Goal: Participate in discussion: Engage in conversation with other users on a specific topic

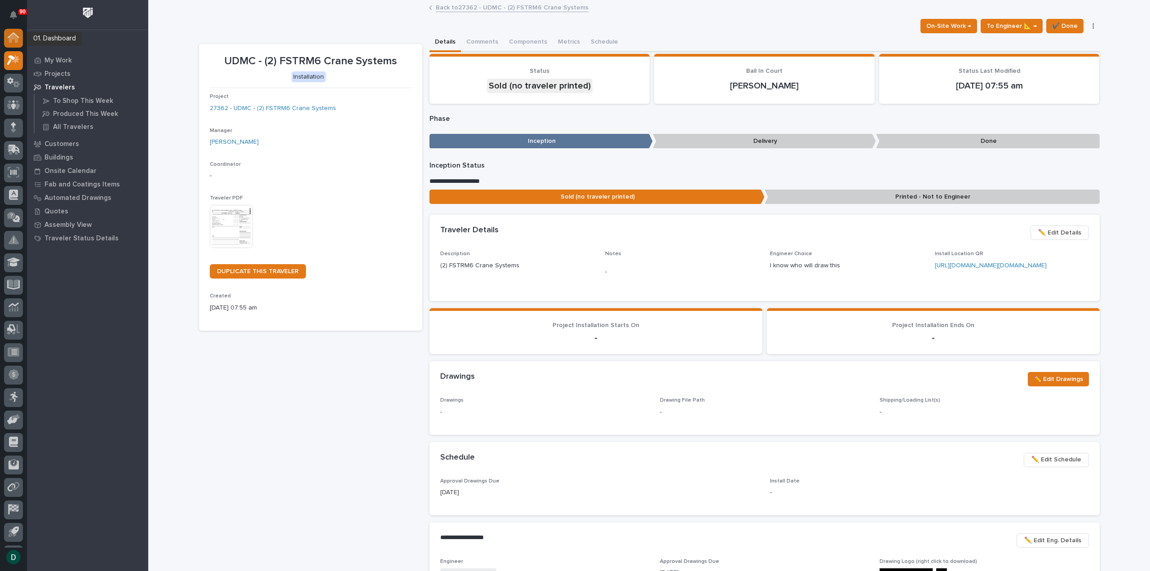
click at [14, 39] on icon at bounding box center [13, 38] width 9 height 9
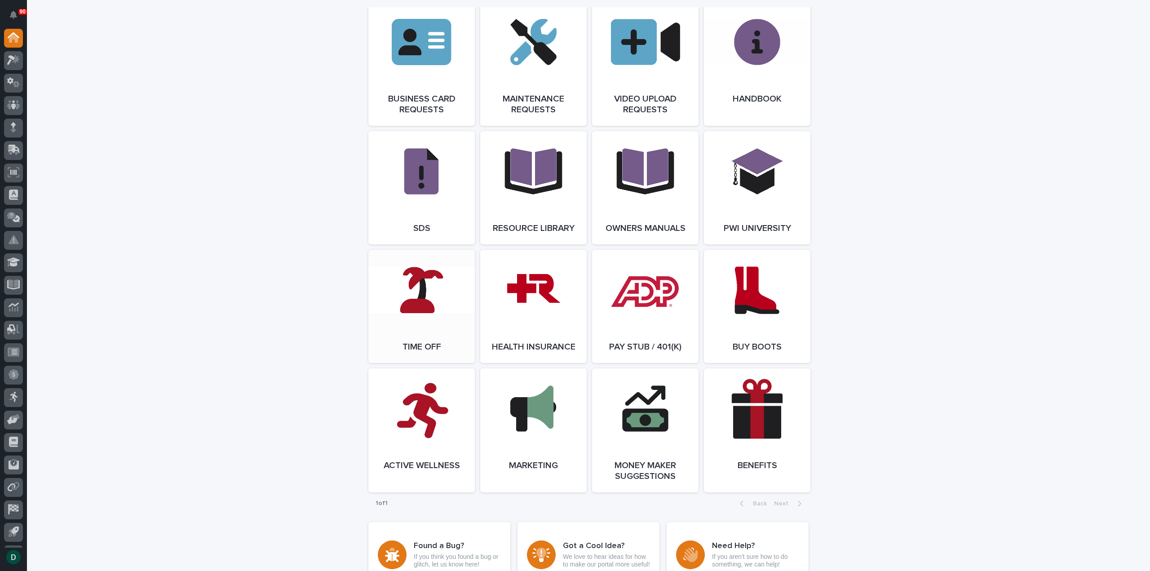
scroll to position [1437, 0]
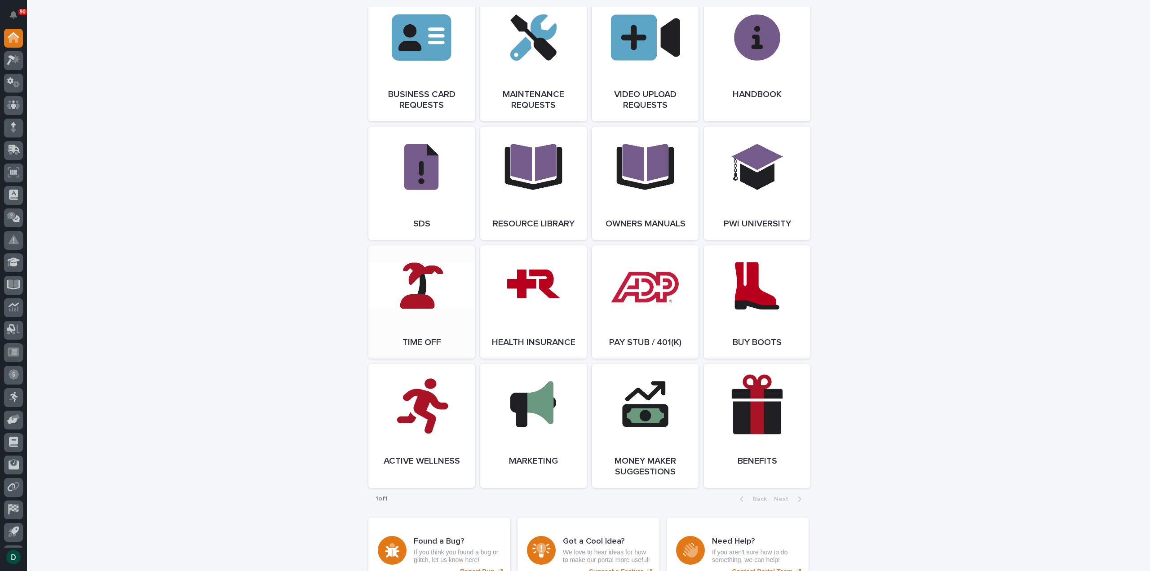
click at [432, 314] on link "Open Link" at bounding box center [421, 301] width 106 height 113
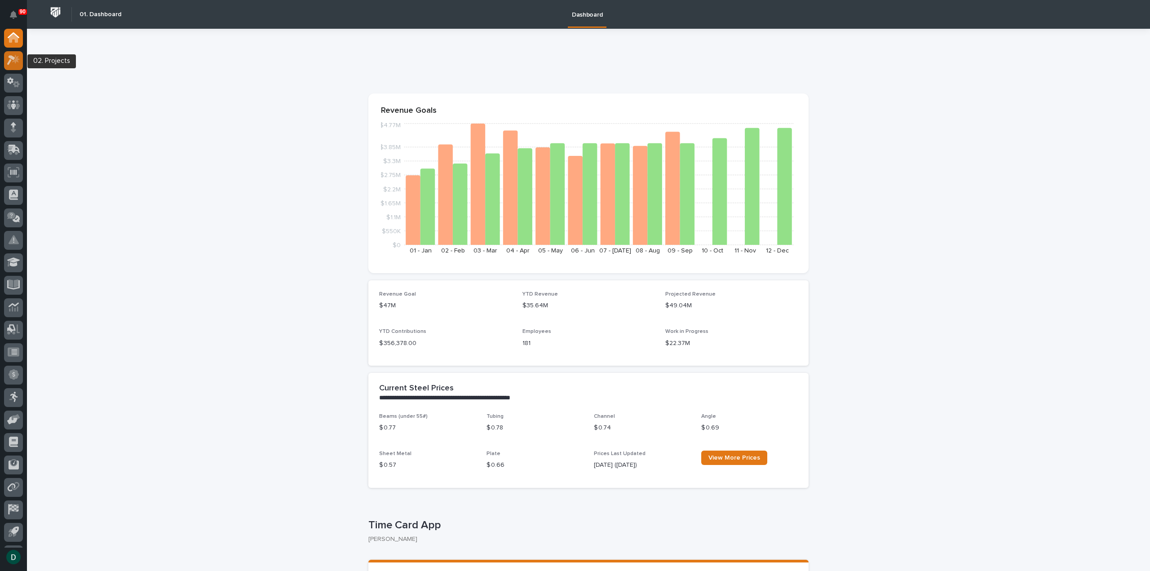
click at [8, 62] on icon at bounding box center [13, 60] width 13 height 10
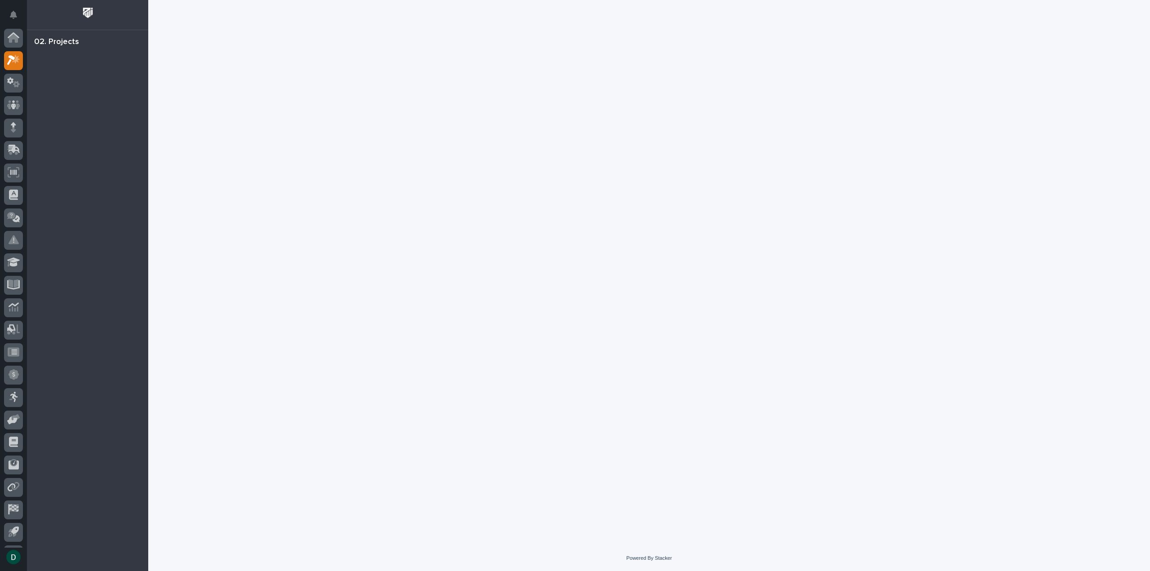
scroll to position [20, 0]
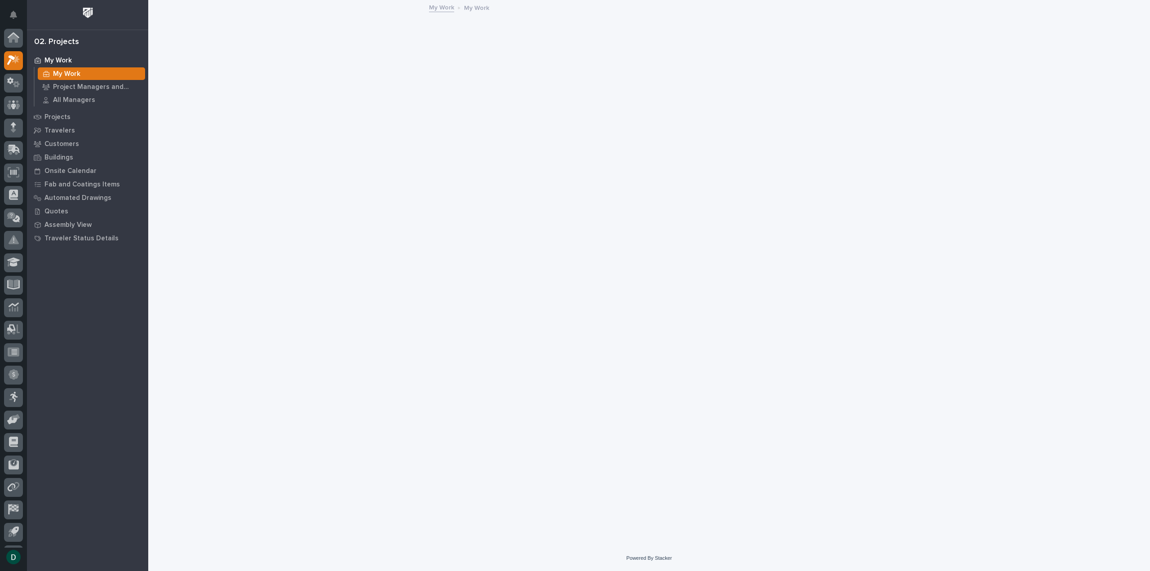
scroll to position [20, 0]
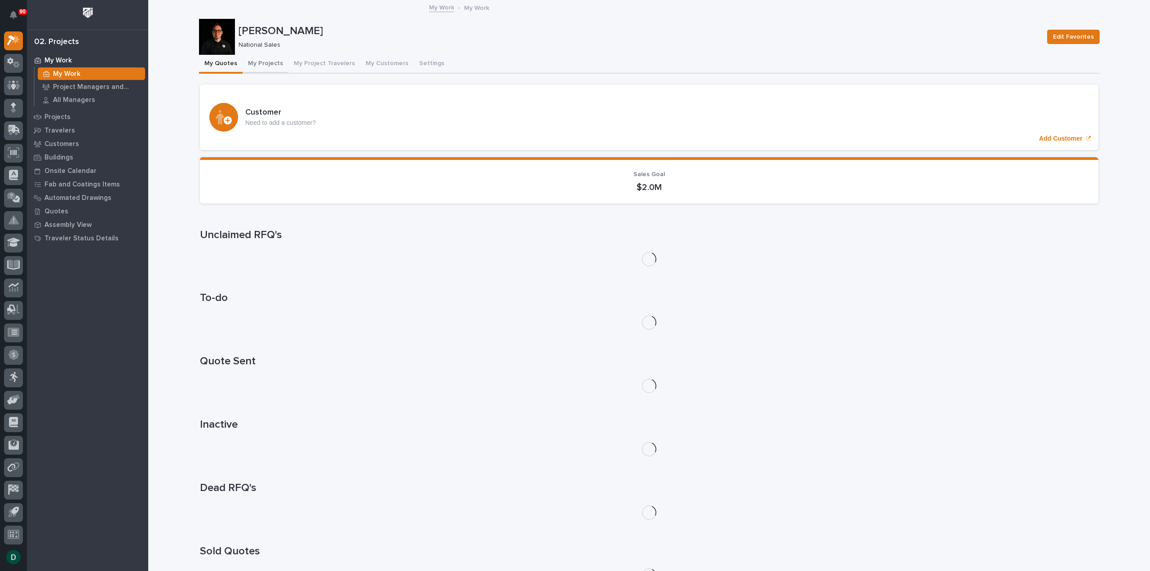
click at [271, 63] on button "My Projects" at bounding box center [265, 64] width 46 height 19
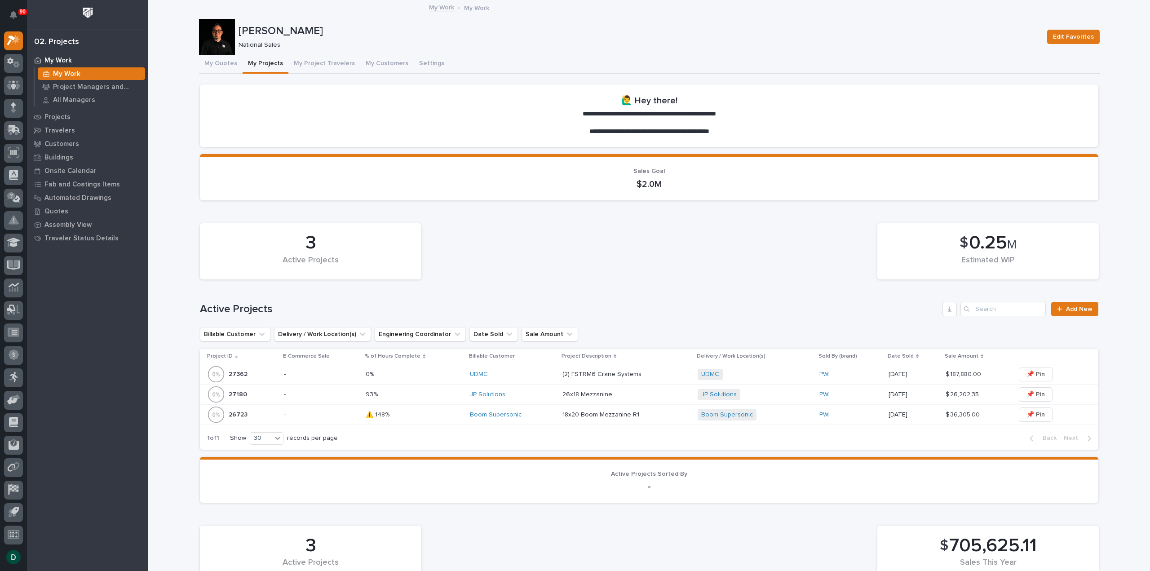
click at [325, 414] on p "-" at bounding box center [321, 415] width 75 height 8
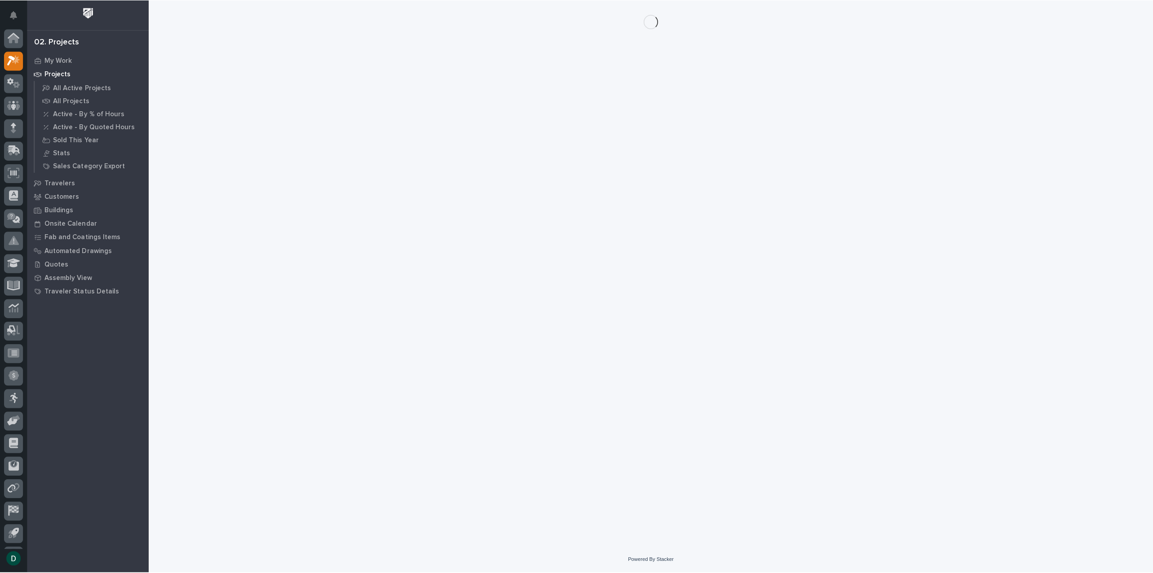
scroll to position [20, 0]
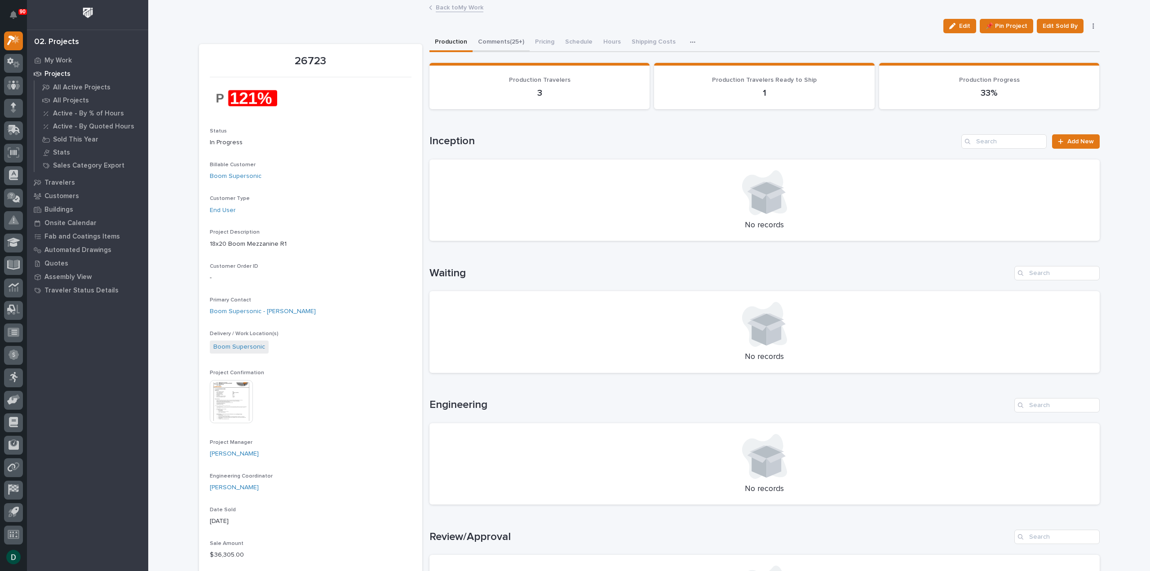
click at [498, 41] on button "Comments (25+)" at bounding box center [500, 42] width 57 height 19
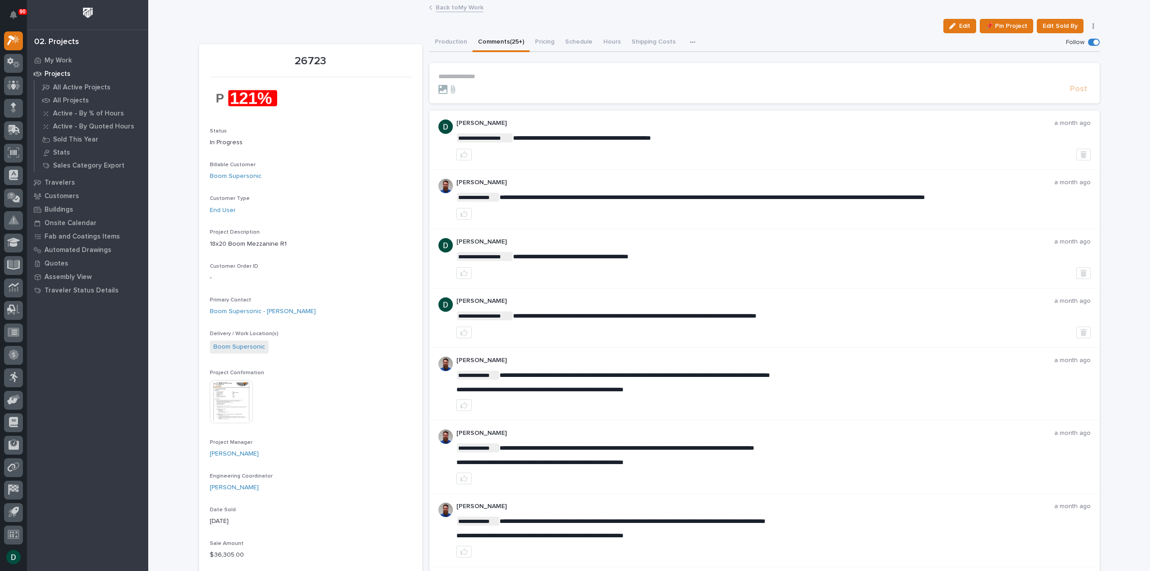
click at [481, 73] on p "**********" at bounding box center [764, 77] width 652 height 8
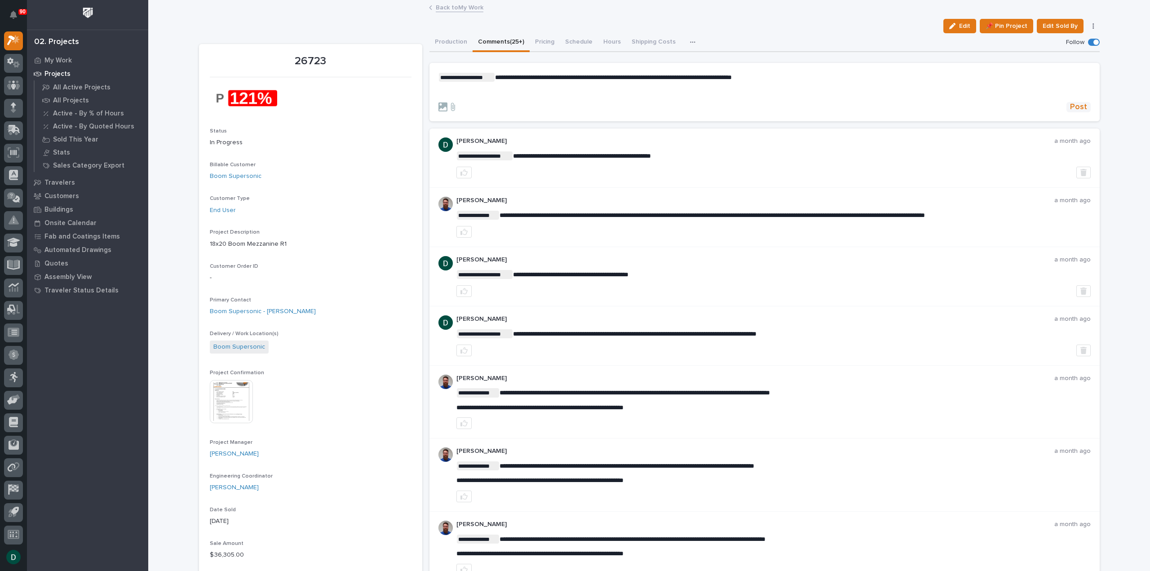
click at [1072, 104] on span "Post" at bounding box center [1078, 107] width 17 height 10
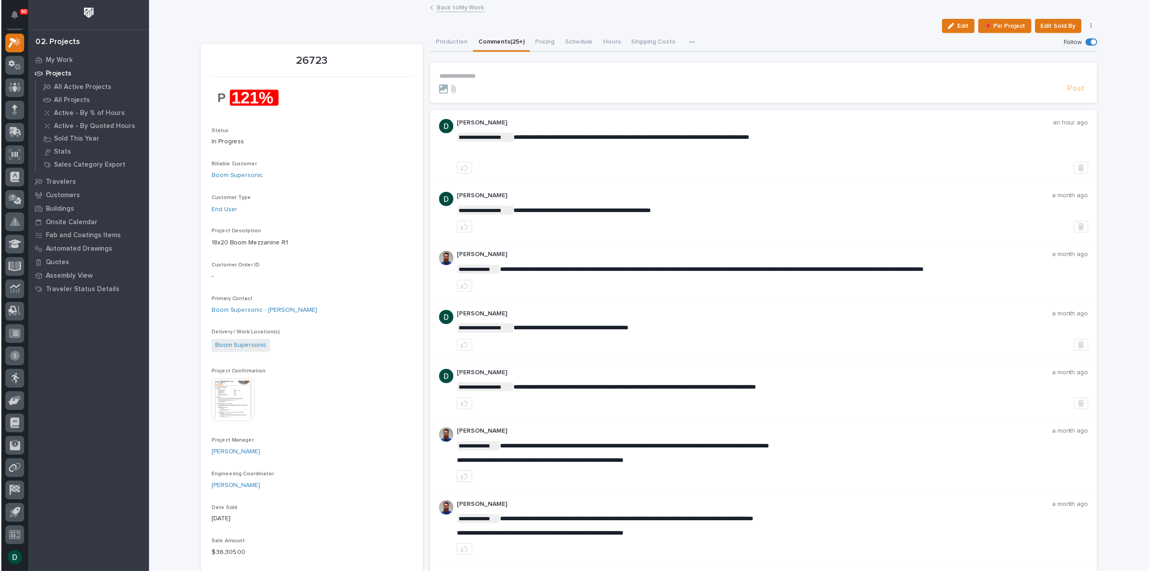
scroll to position [17, 0]
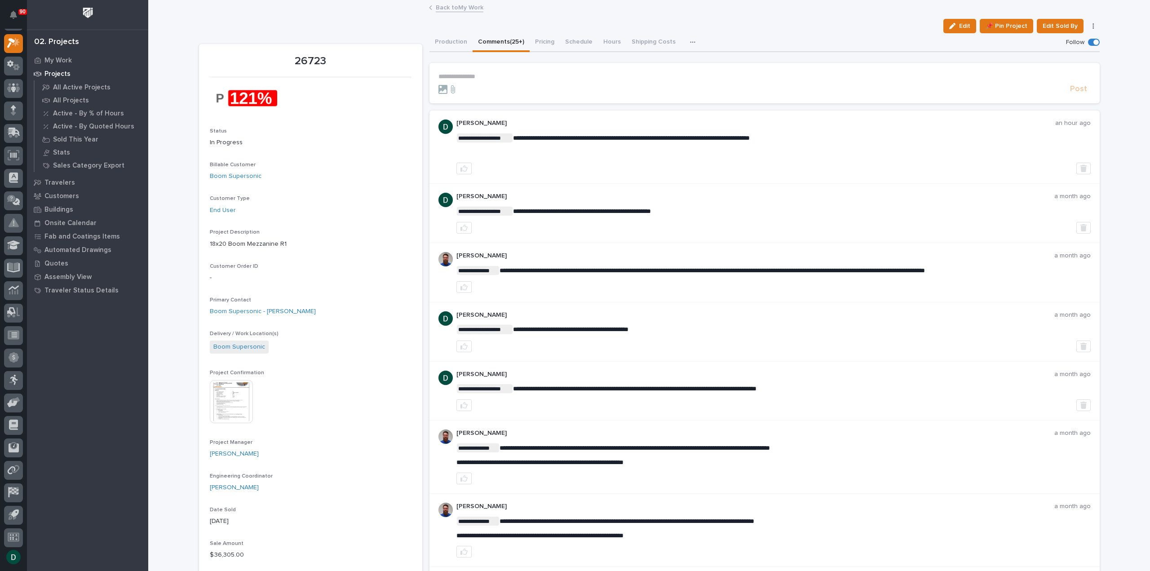
click at [454, 9] on link "Back to My Work" at bounding box center [460, 7] width 48 height 10
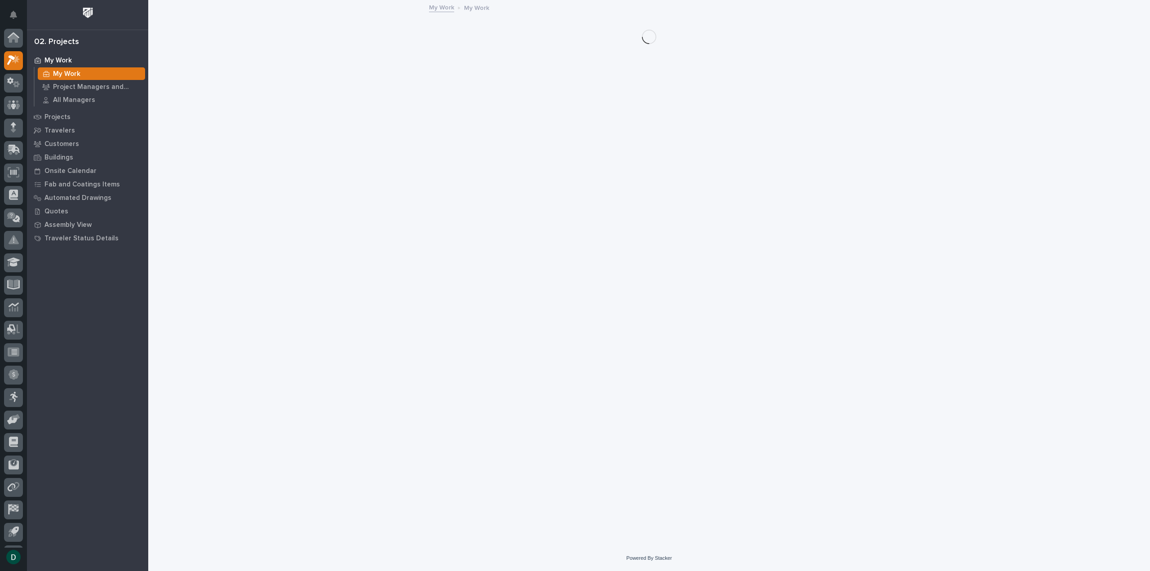
scroll to position [20, 0]
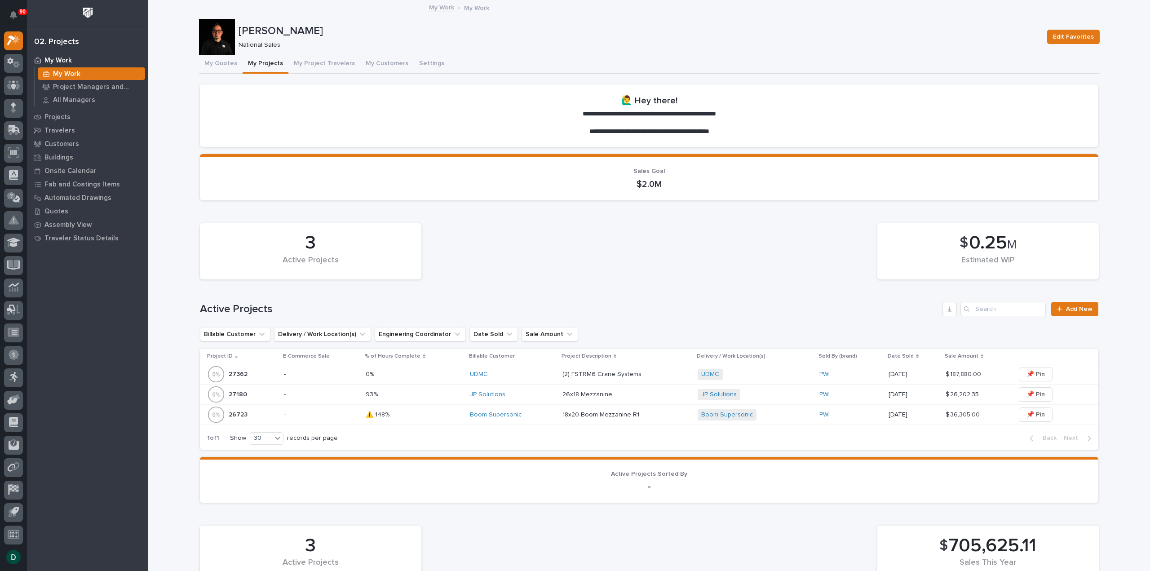
click at [333, 375] on p "-" at bounding box center [321, 374] width 75 height 8
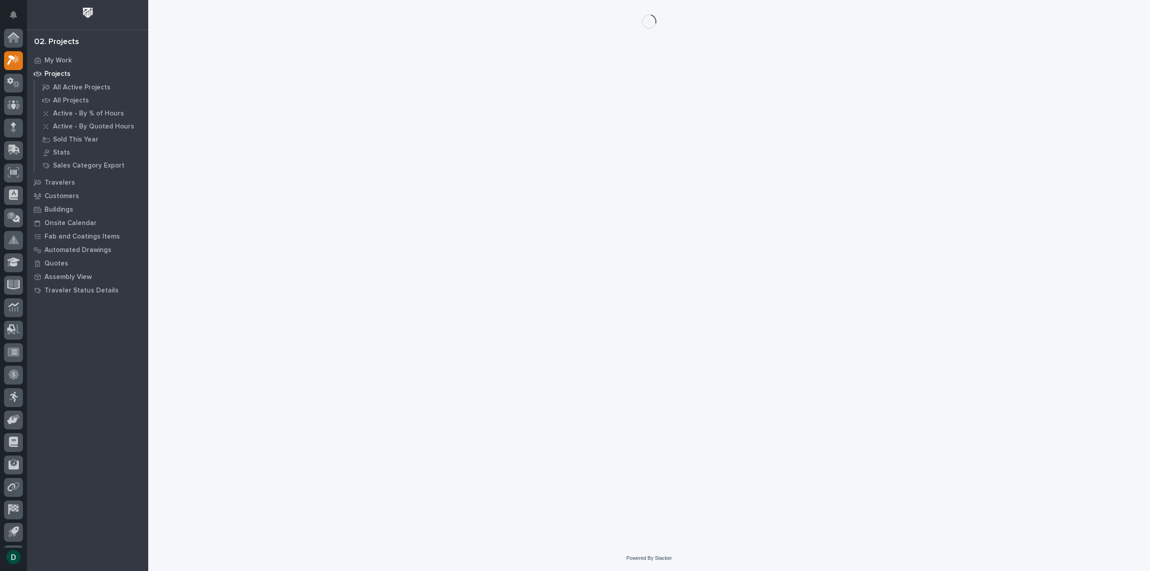
scroll to position [20, 0]
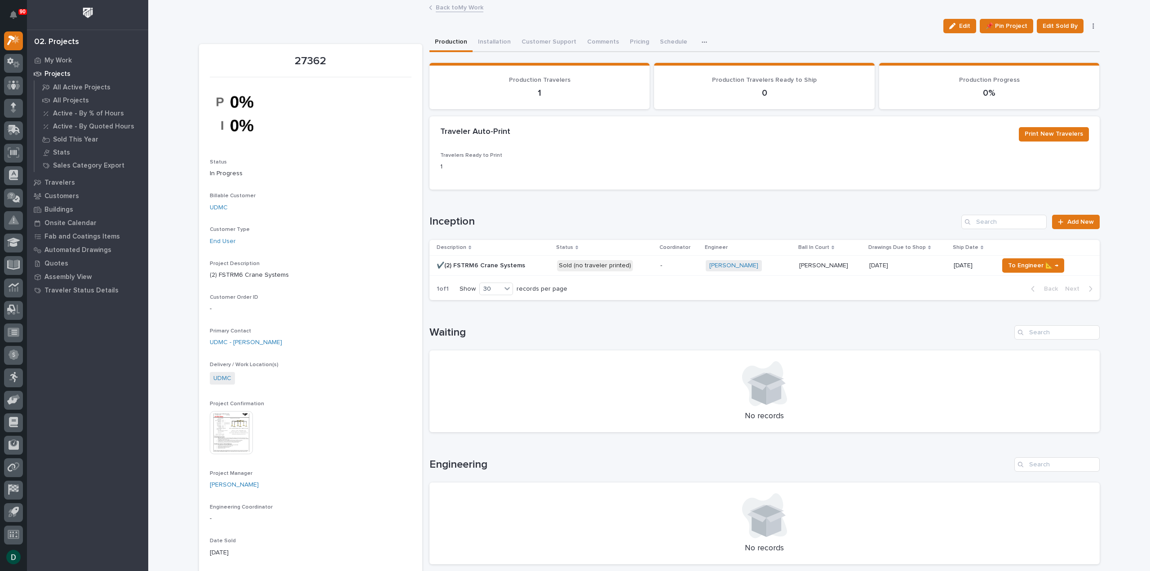
click at [538, 267] on p at bounding box center [492, 266] width 113 height 8
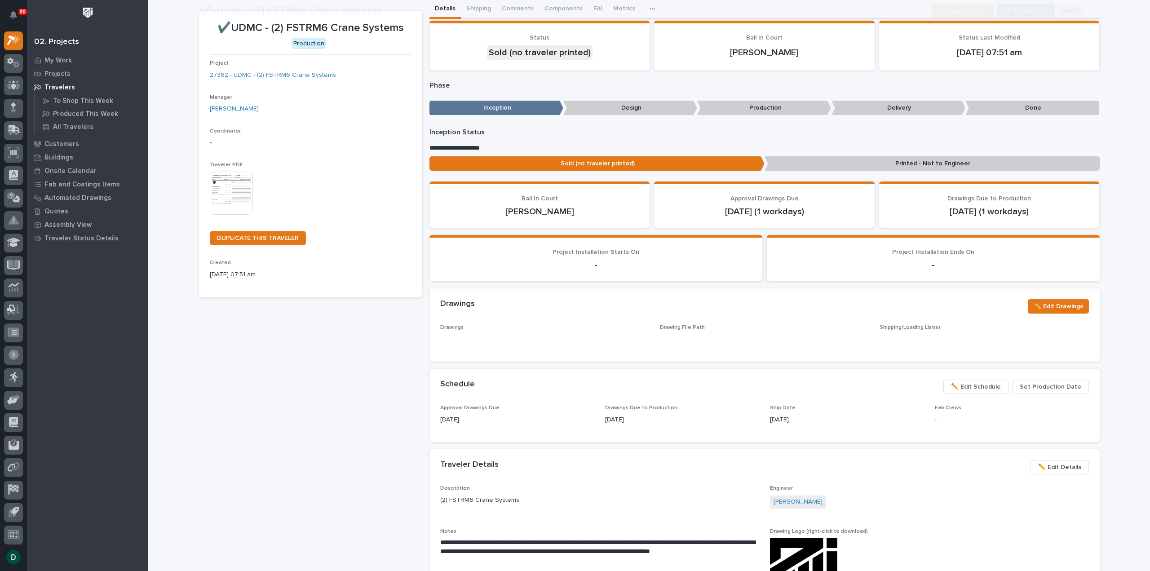
scroll to position [90, 0]
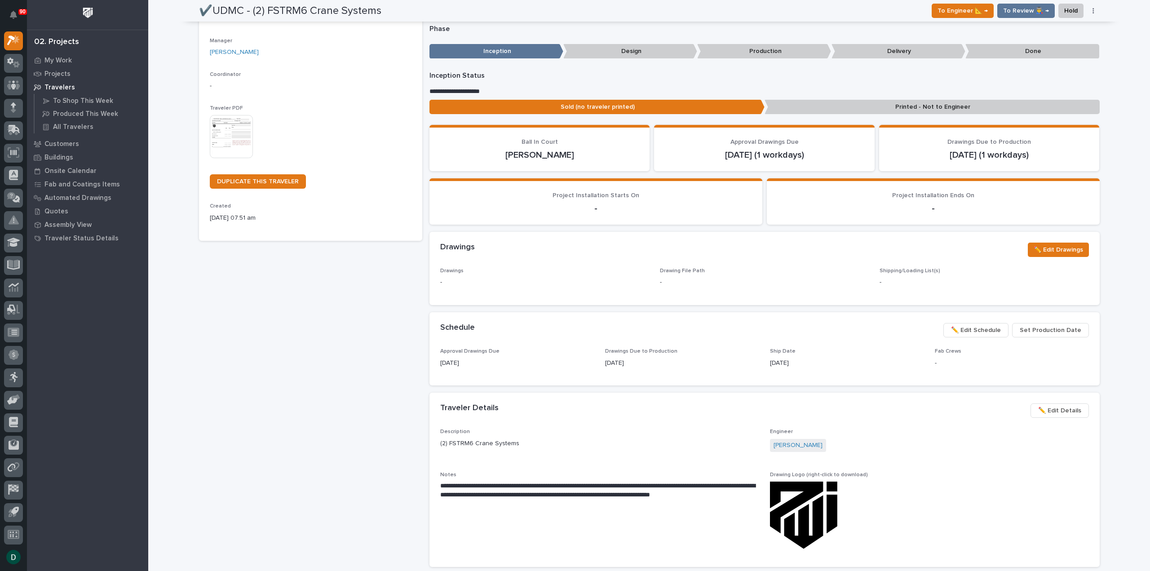
click at [476, 359] on p "11/05/2025" at bounding box center [517, 362] width 154 height 9
click at [489, 359] on p "11/05/2025" at bounding box center [517, 362] width 154 height 9
click at [501, 357] on div "11/05/2025" at bounding box center [517, 362] width 154 height 11
click at [511, 357] on div "11/05/2025" at bounding box center [517, 362] width 154 height 11
click at [626, 359] on p "10/10/2025" at bounding box center [682, 362] width 154 height 9
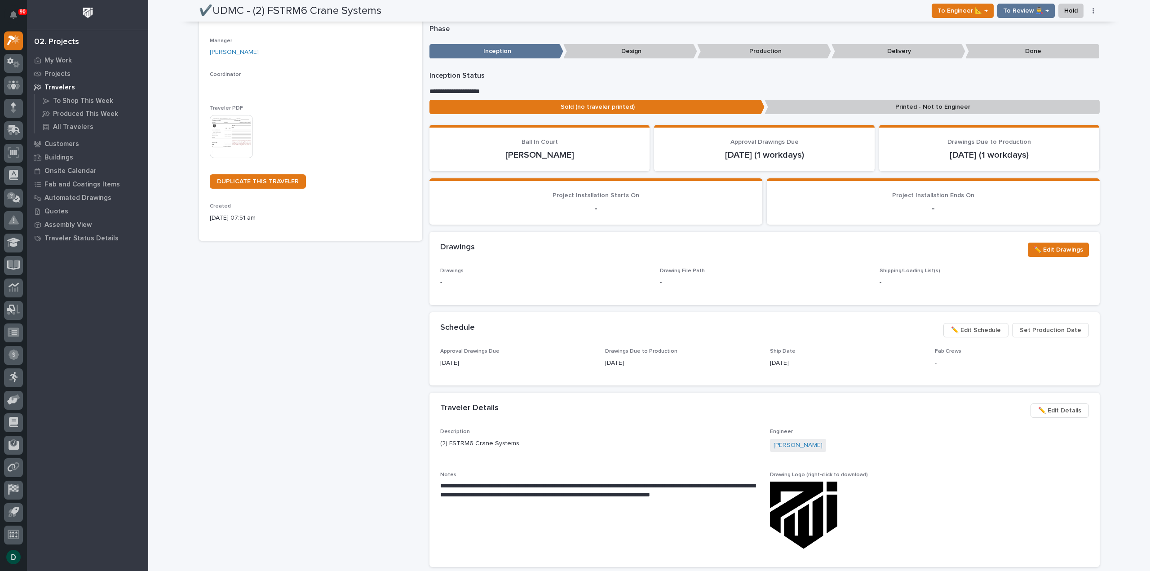
click at [629, 357] on div "10/10/2025" at bounding box center [682, 362] width 154 height 11
click at [511, 357] on div "11/05/2025" at bounding box center [517, 362] width 154 height 11
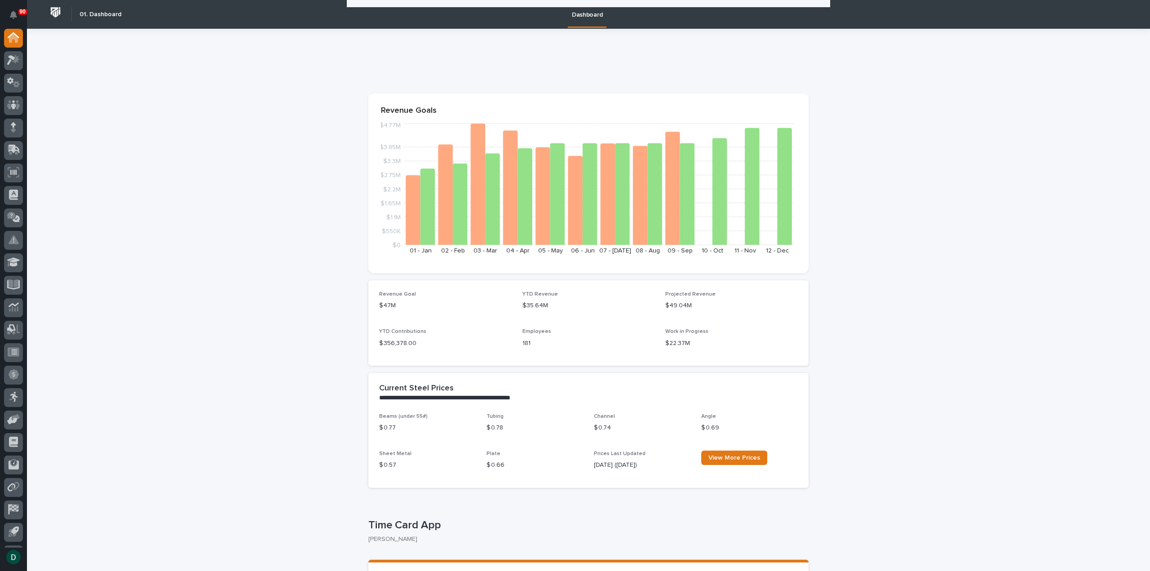
scroll to position [1437, 0]
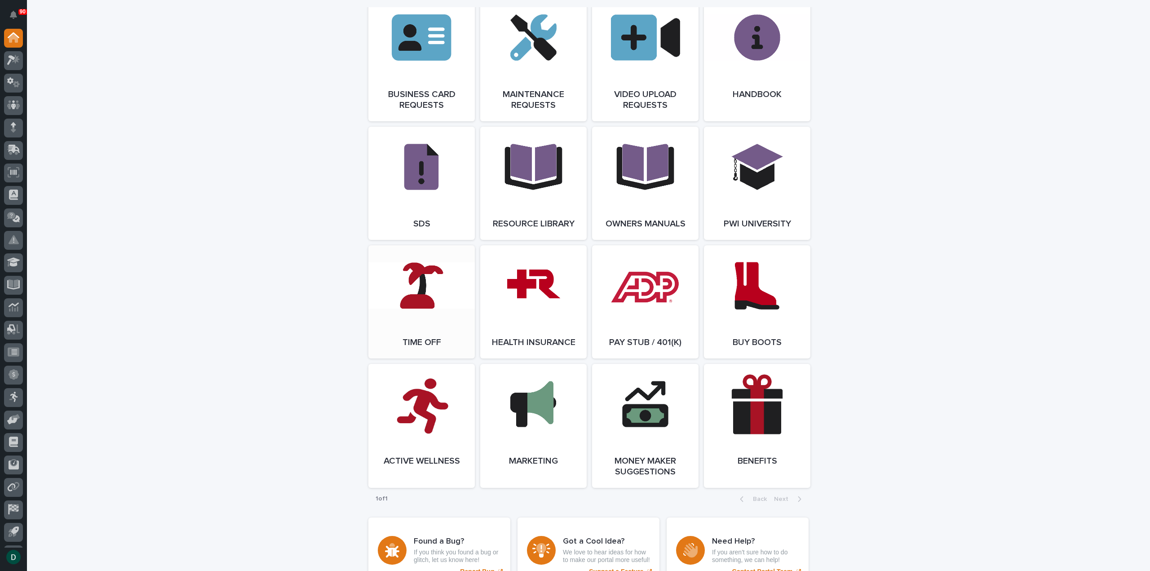
click at [454, 317] on link "Open Link" at bounding box center [421, 301] width 106 height 113
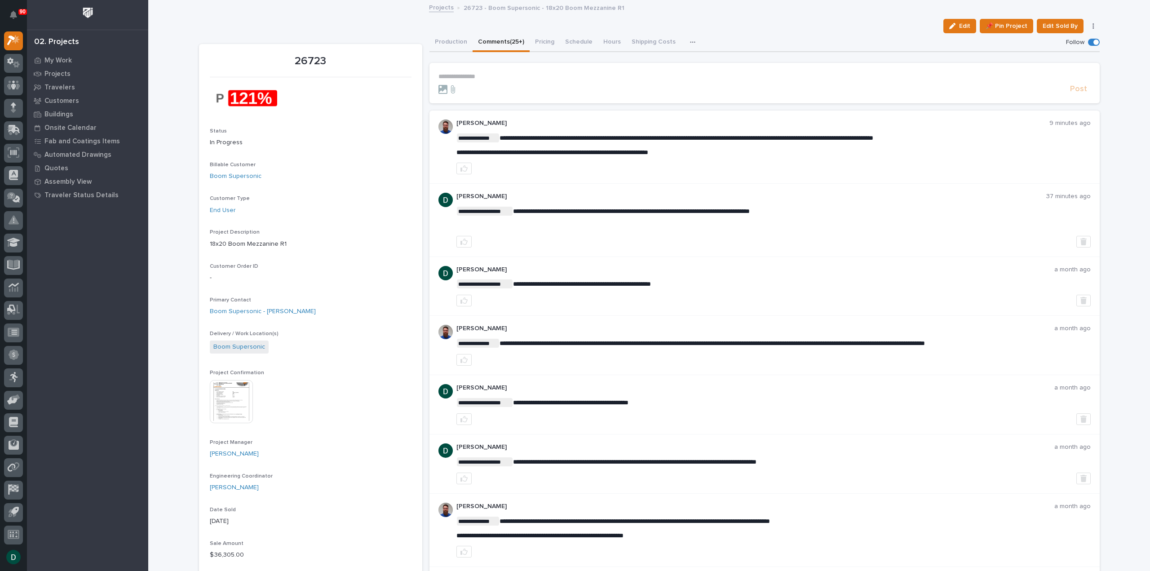
click at [492, 77] on p "**********" at bounding box center [764, 77] width 652 height 8
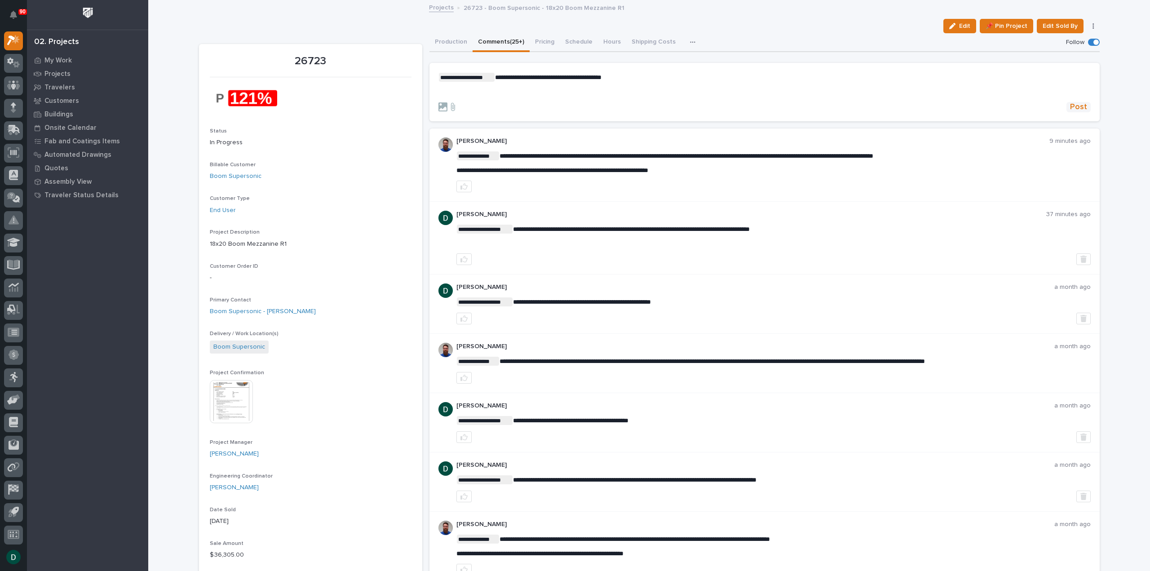
click at [1070, 106] on span "Post" at bounding box center [1078, 107] width 17 height 10
